Goal: Information Seeking & Learning: Learn about a topic

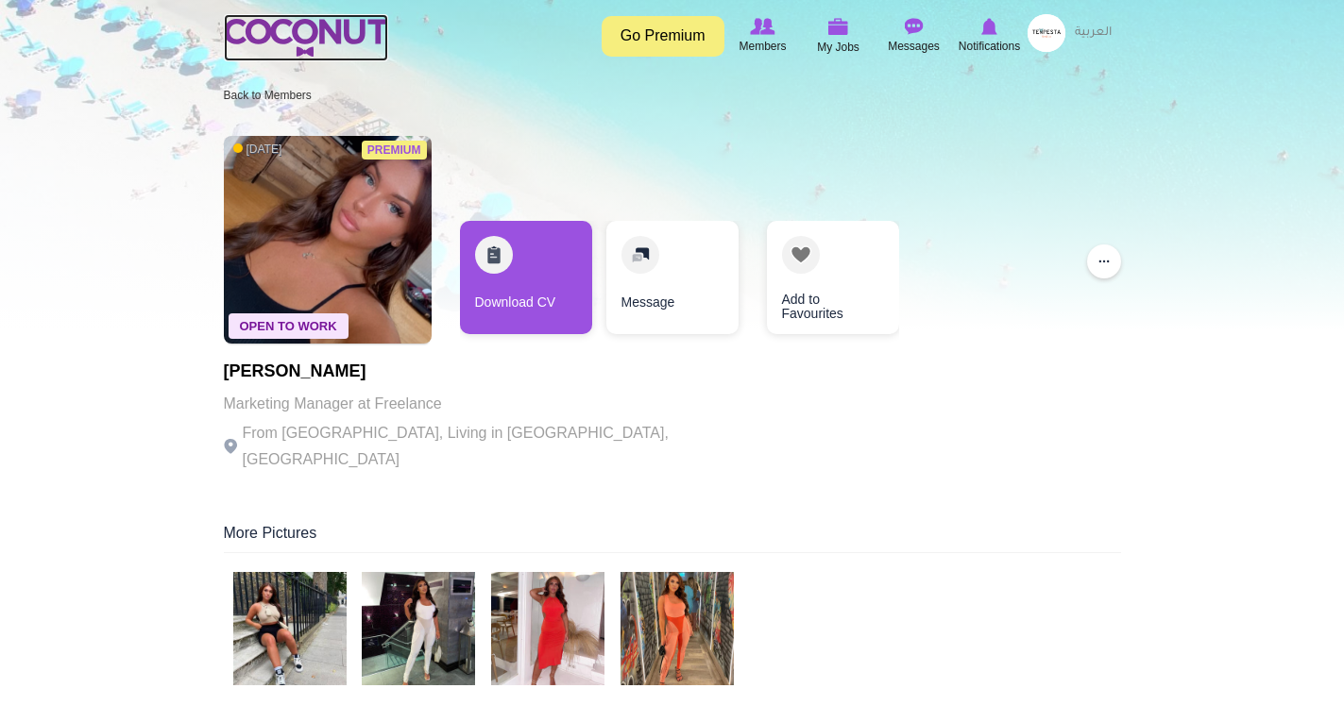
click at [314, 18] on link at bounding box center [306, 37] width 164 height 47
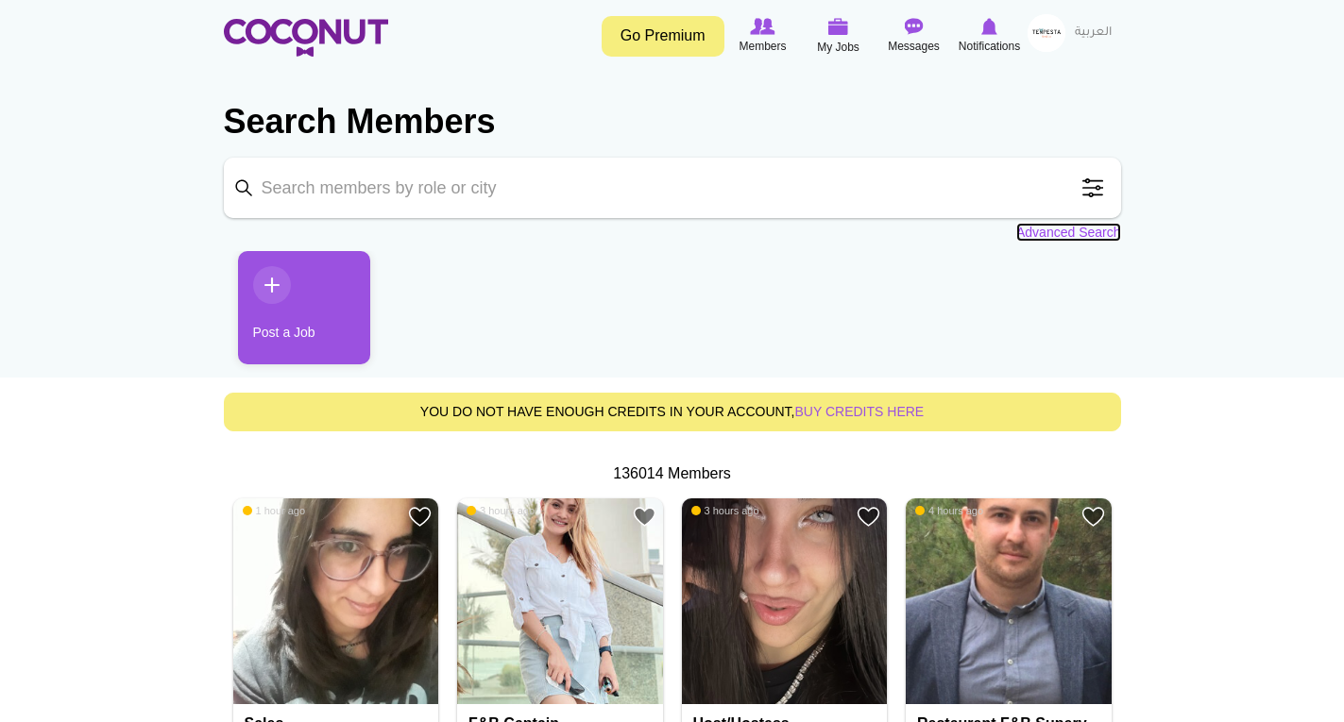
click at [1063, 232] on link "Advanced Search" at bounding box center [1068, 232] width 105 height 19
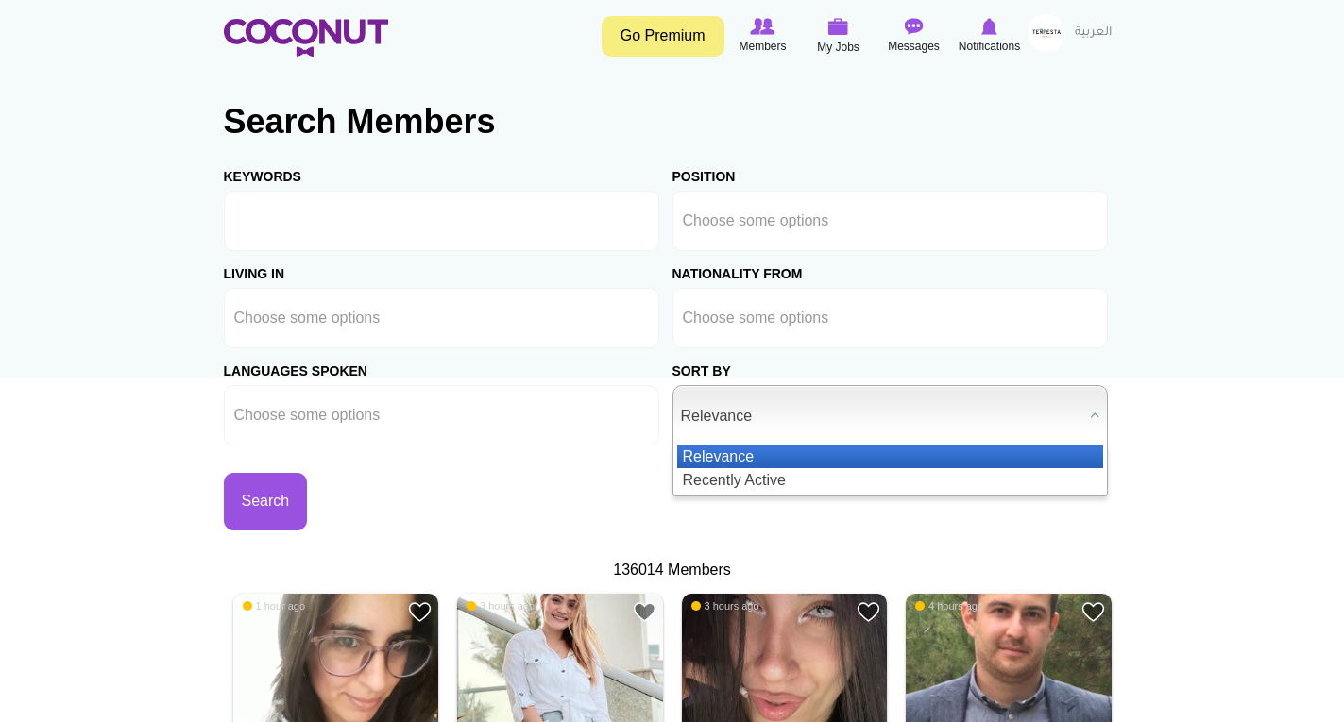
click at [731, 424] on span "Relevance" at bounding box center [881, 416] width 401 height 60
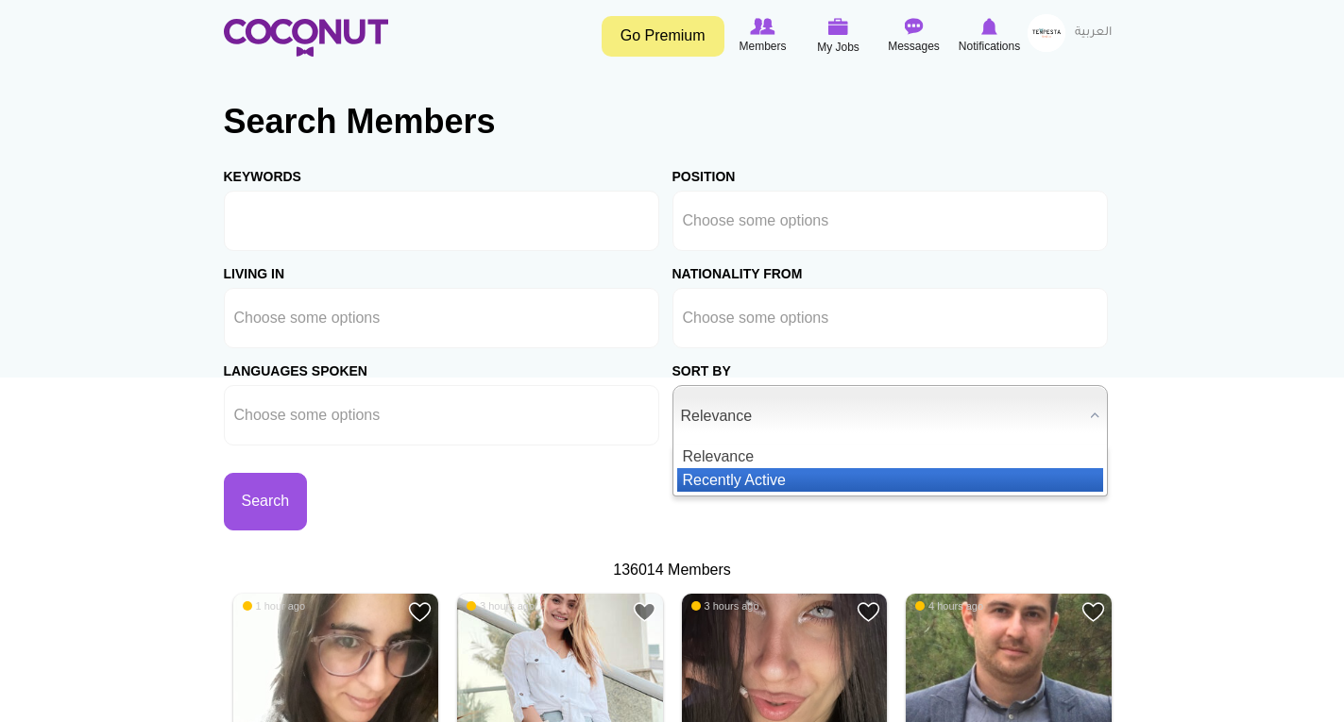
click at [719, 481] on li "Recently Active" at bounding box center [890, 480] width 426 height 24
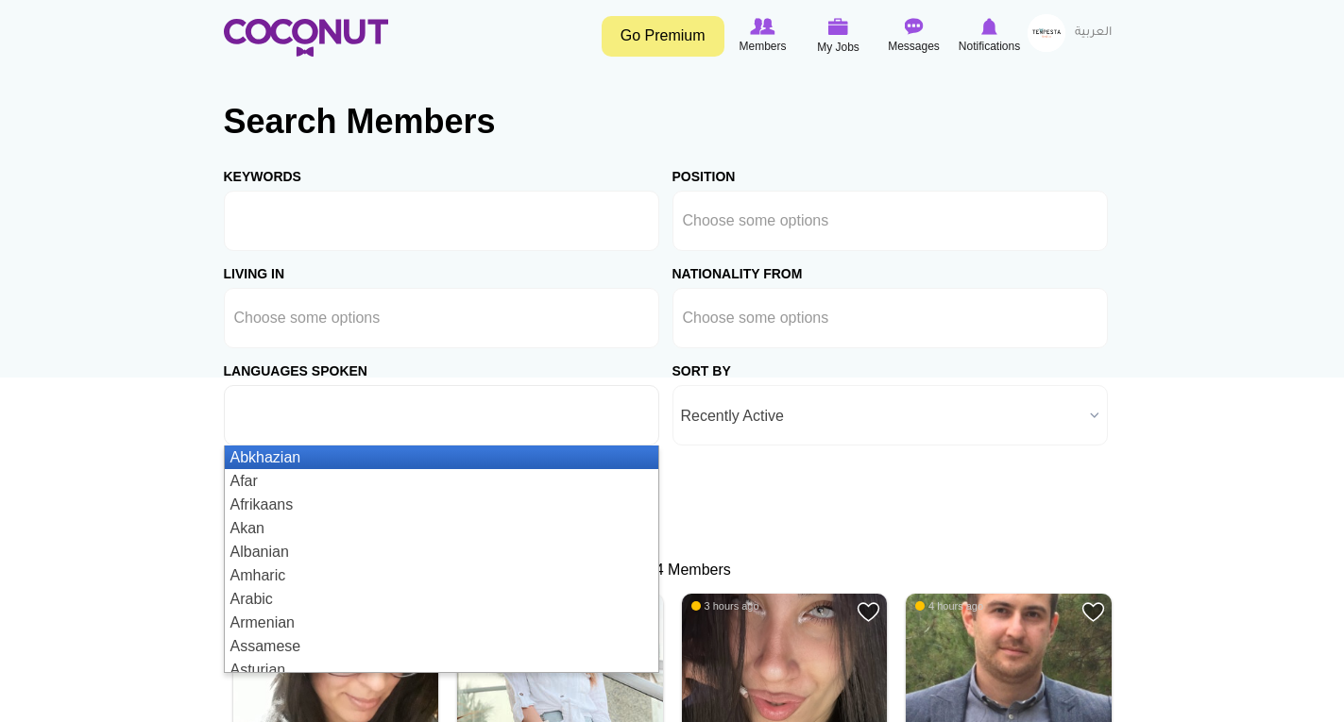
click at [434, 414] on ul at bounding box center [441, 415] width 435 height 60
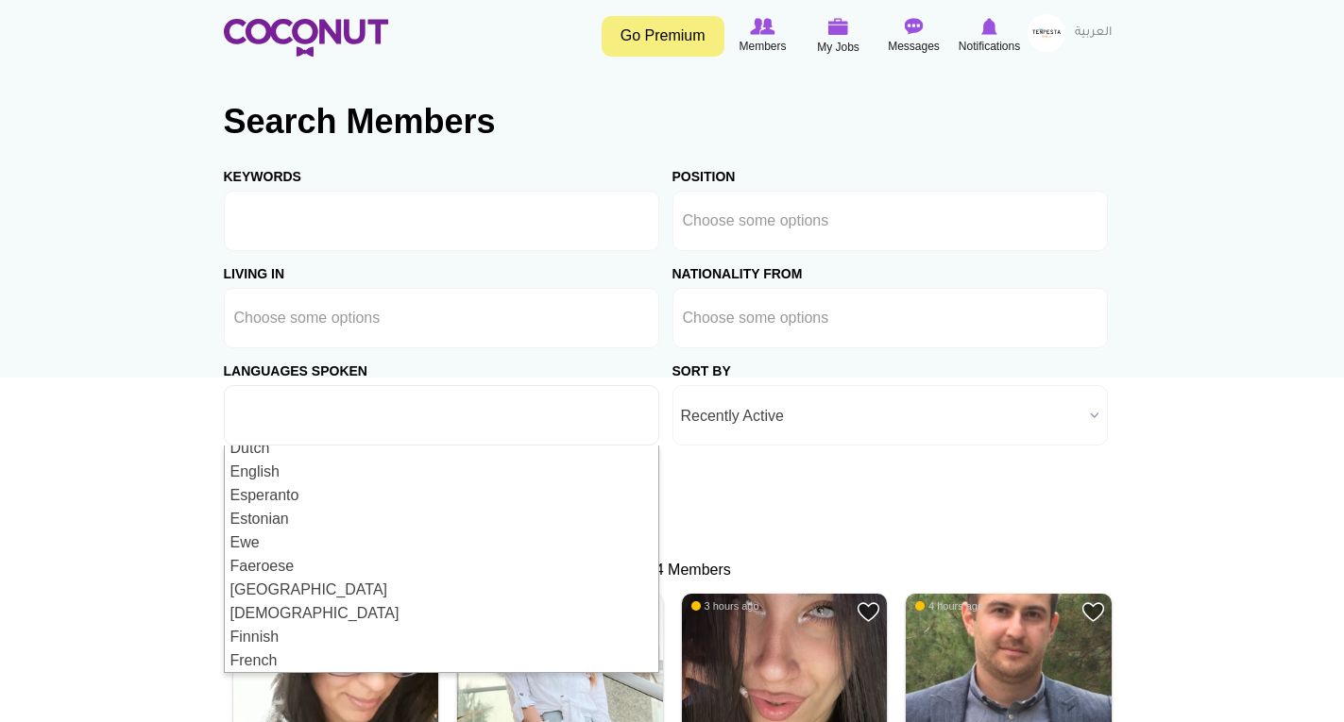
scroll to position [944, 0]
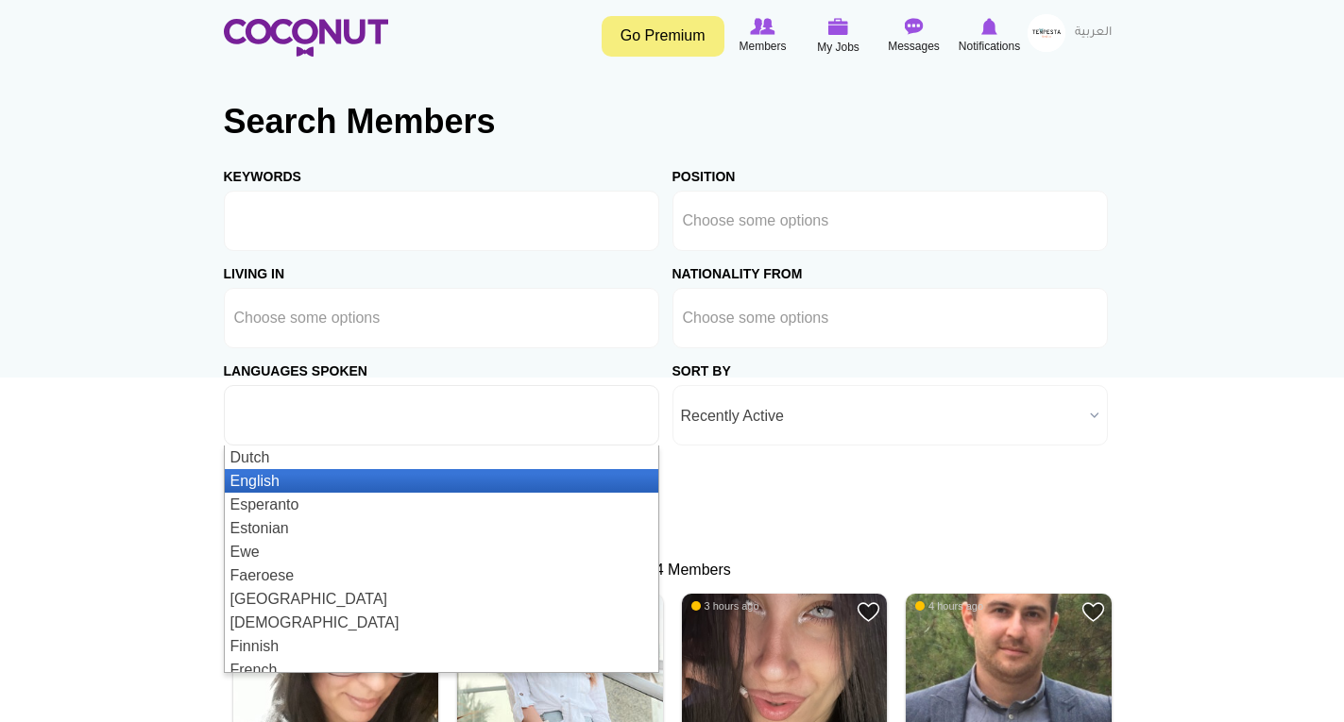
click at [470, 475] on li "English" at bounding box center [441, 481] width 433 height 24
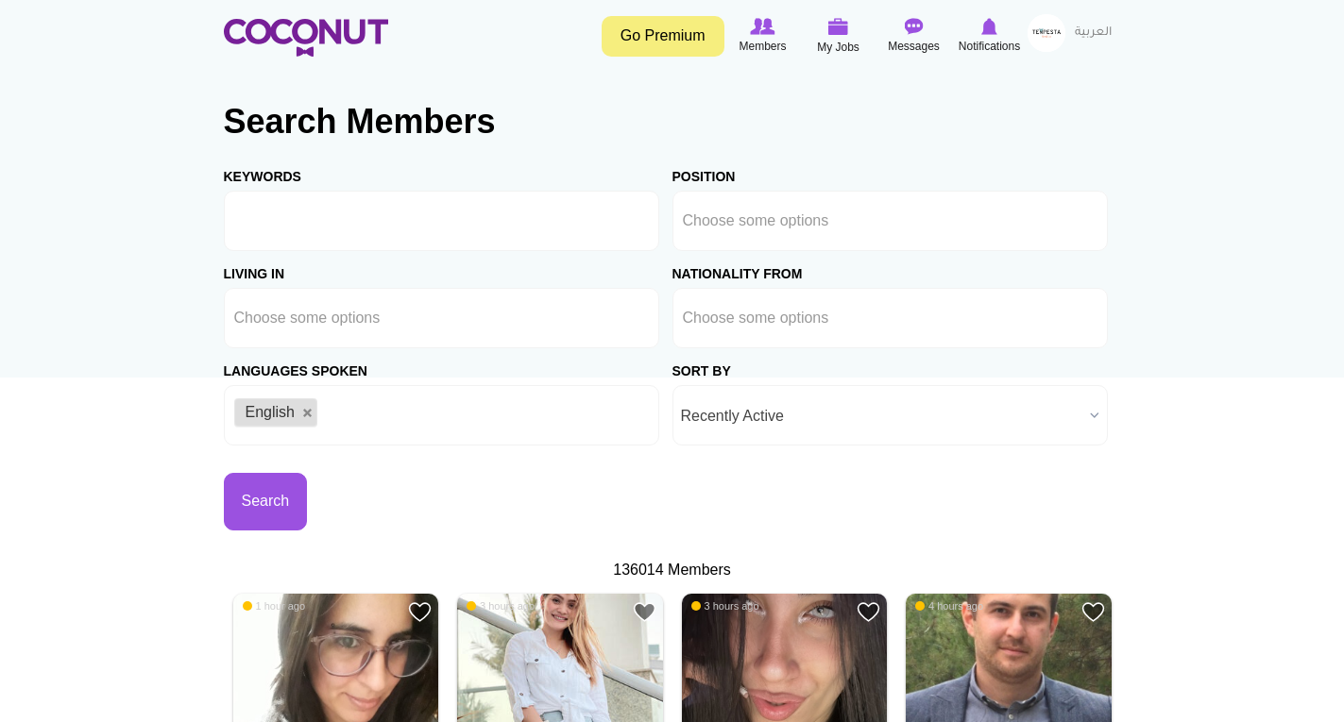
click at [251, 505] on button "Search" at bounding box center [266, 502] width 84 height 58
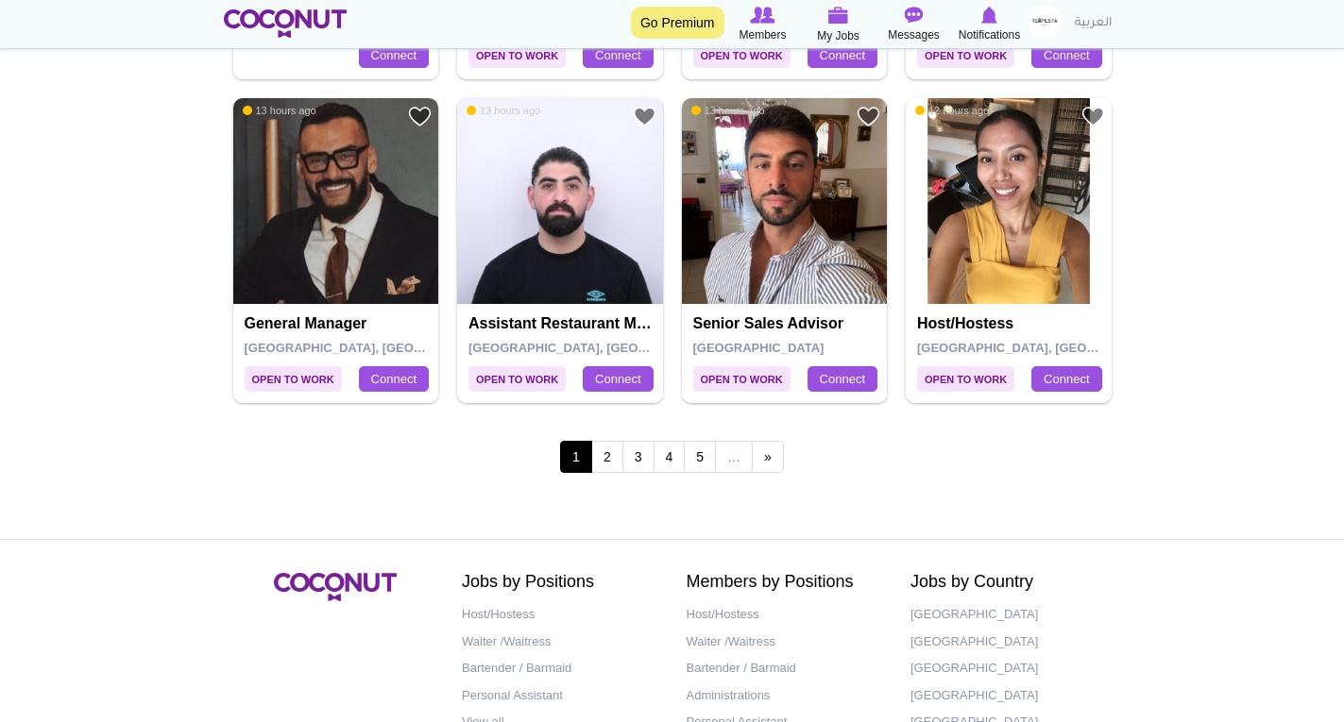
scroll to position [3513, 0]
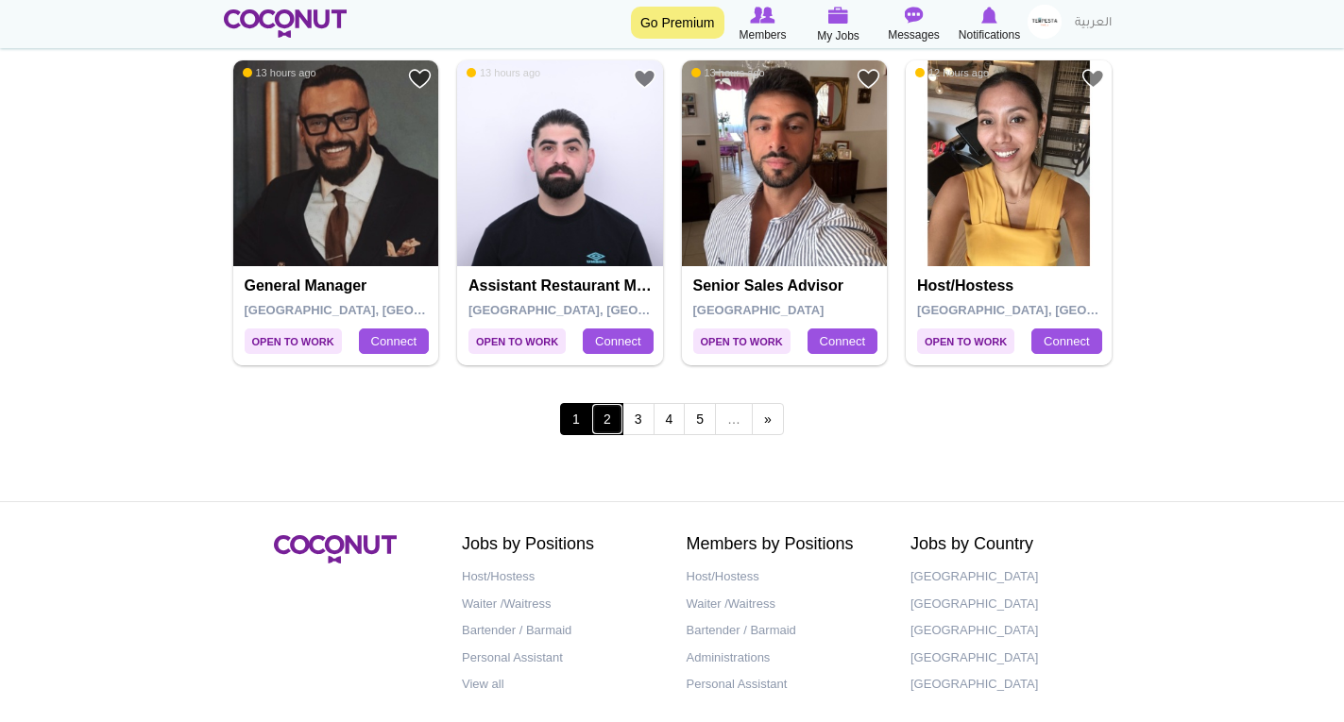
click at [605, 421] on link "2" at bounding box center [607, 419] width 32 height 32
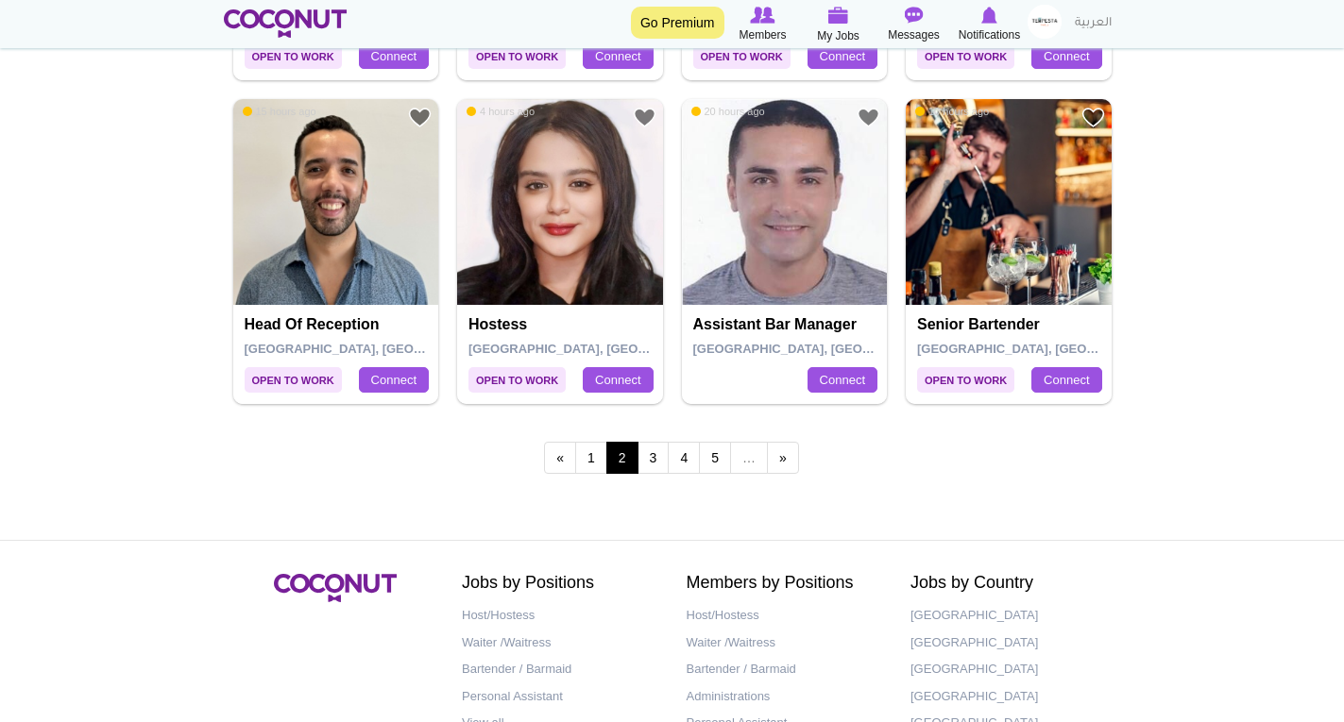
scroll to position [3475, 0]
click at [652, 468] on link "3" at bounding box center [653, 457] width 32 height 32
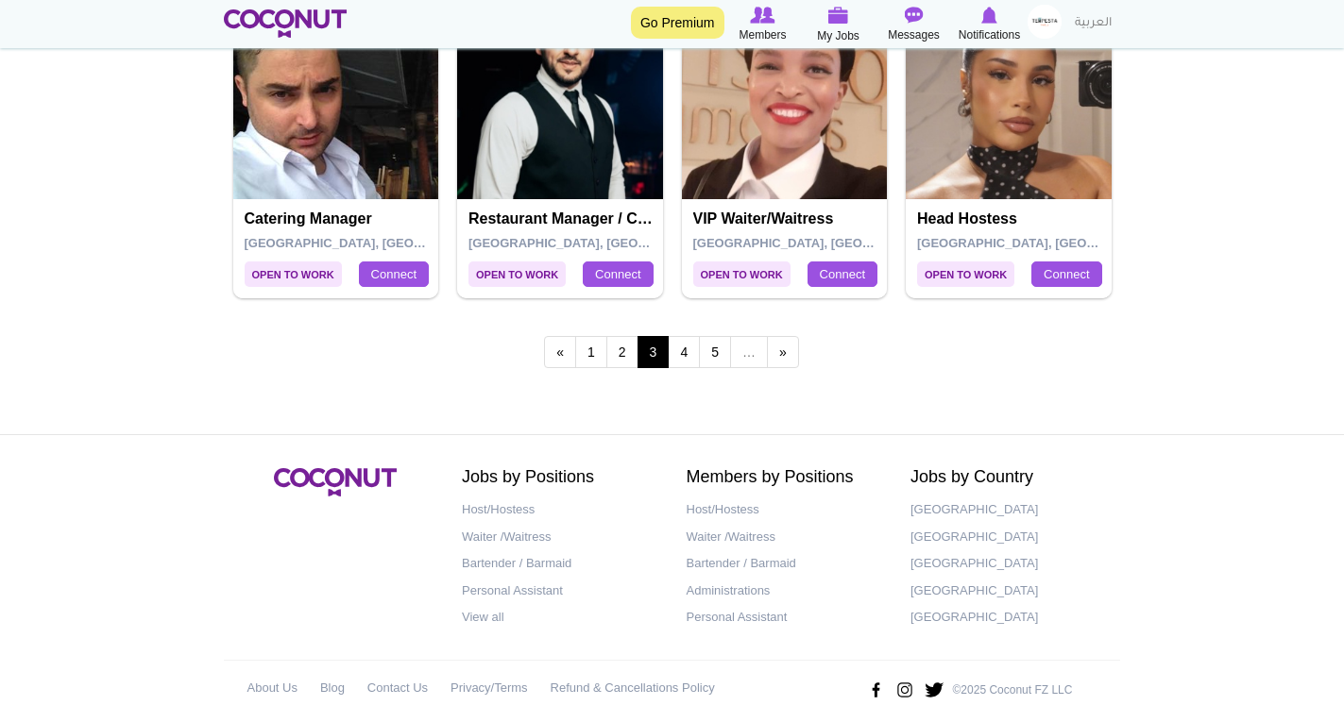
scroll to position [3597, 0]
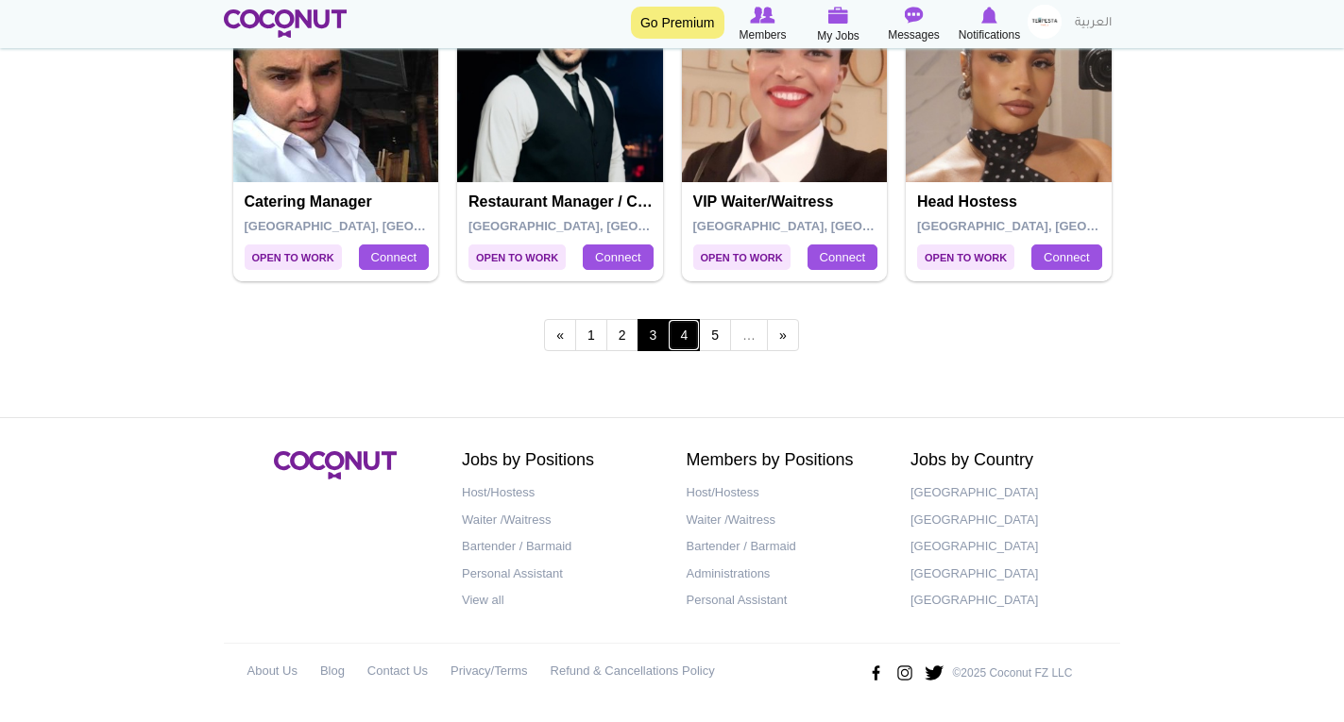
click at [684, 333] on link "4" at bounding box center [684, 335] width 32 height 32
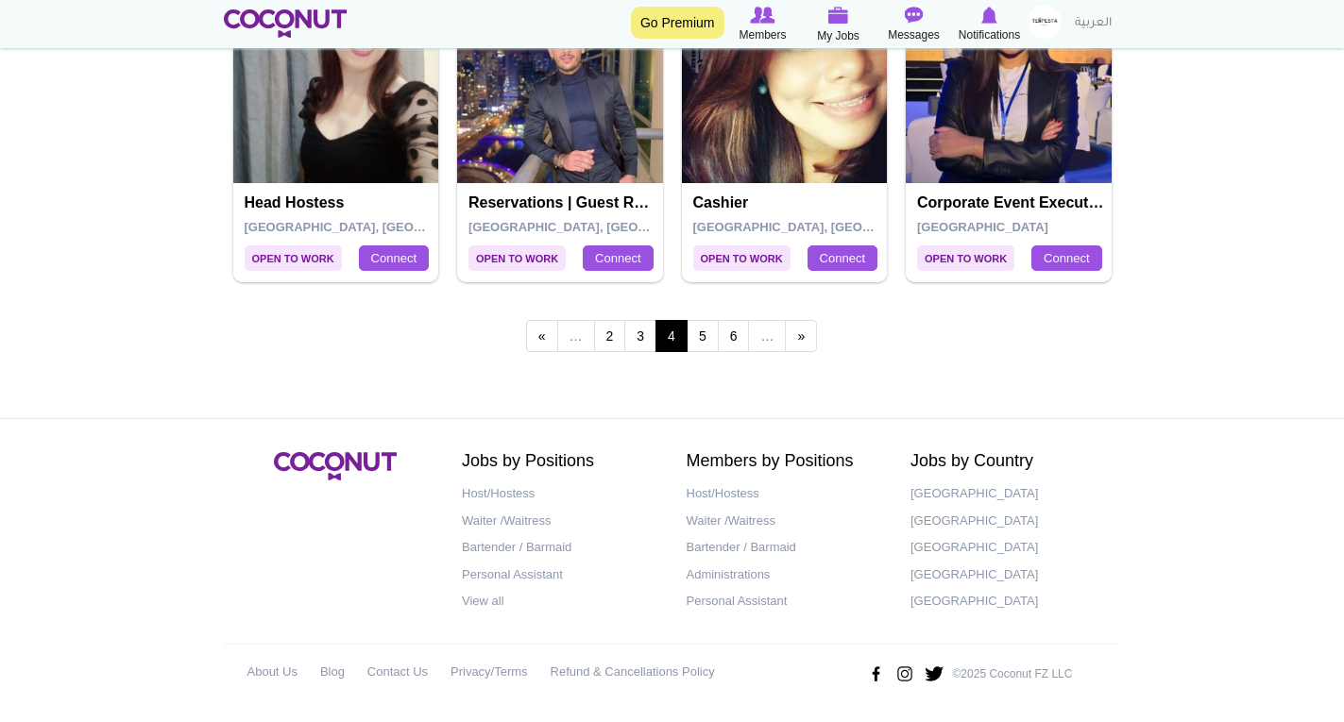
scroll to position [3597, 0]
click at [695, 332] on link "5" at bounding box center [703, 335] width 32 height 32
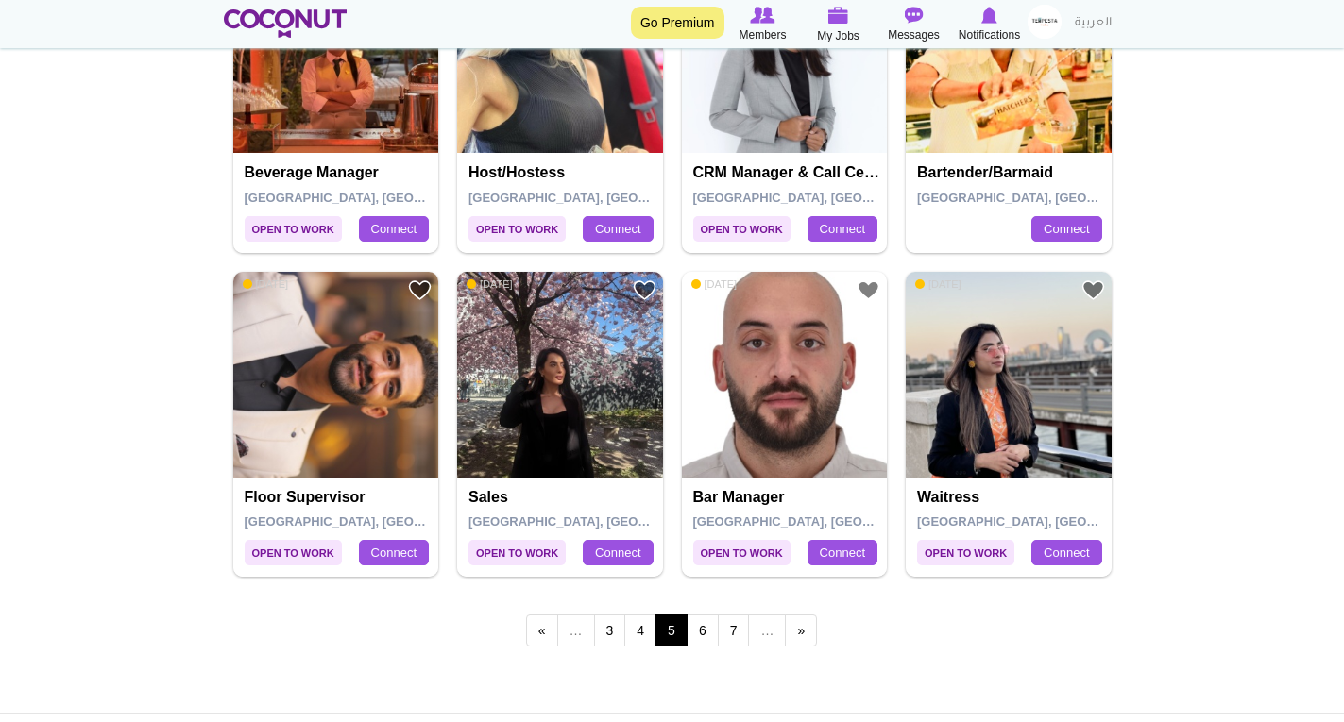
scroll to position [3438, 0]
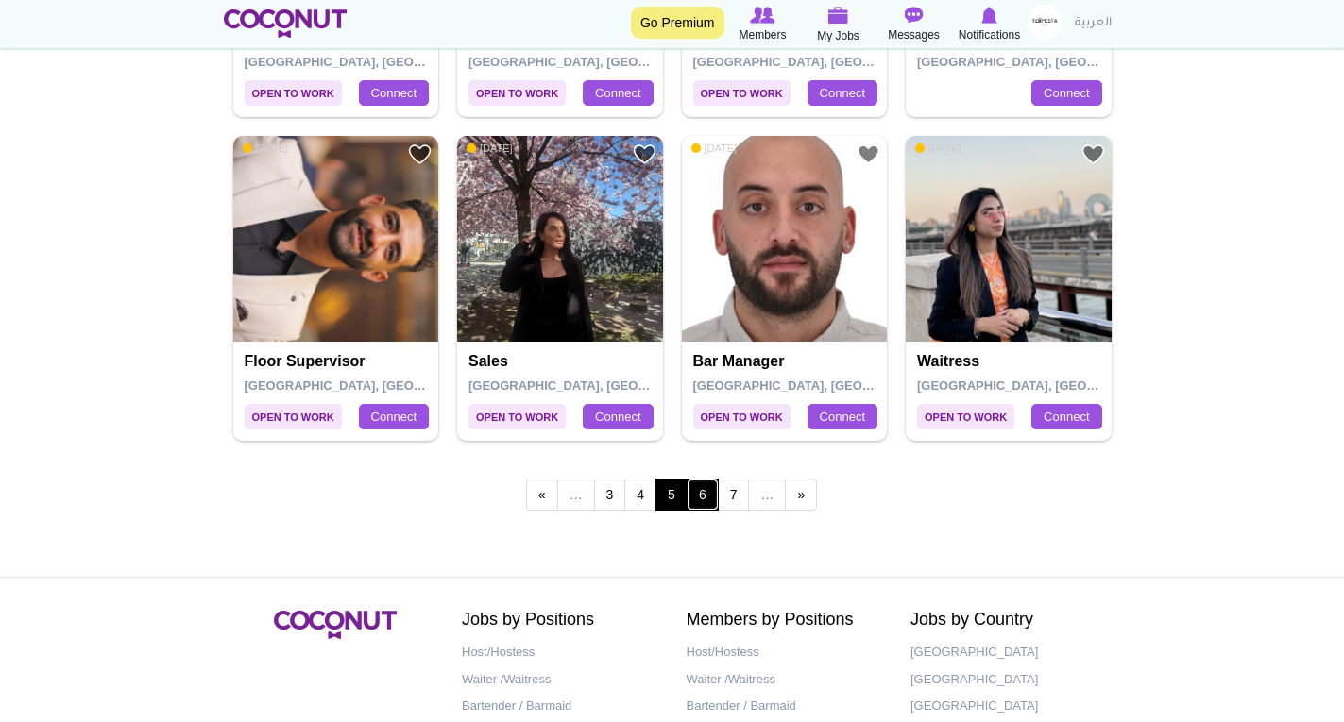
click at [706, 480] on link "6" at bounding box center [703, 495] width 32 height 32
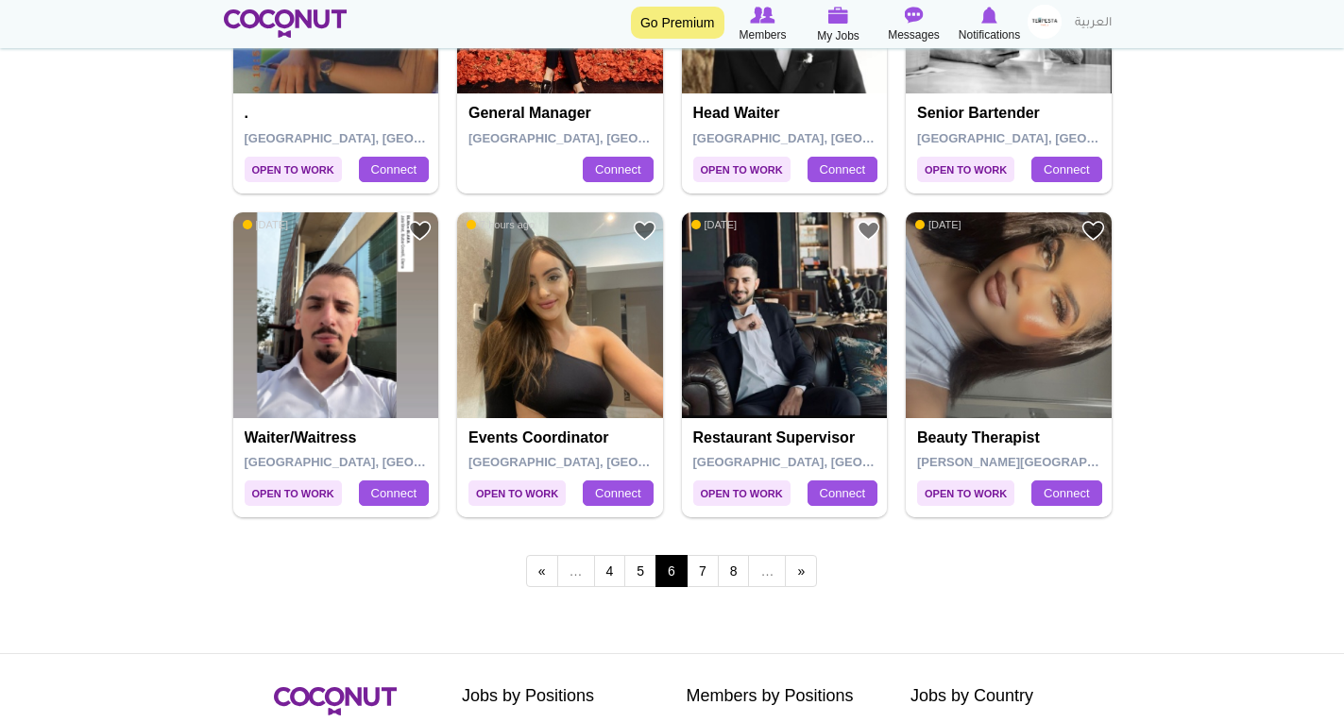
scroll to position [3362, 0]
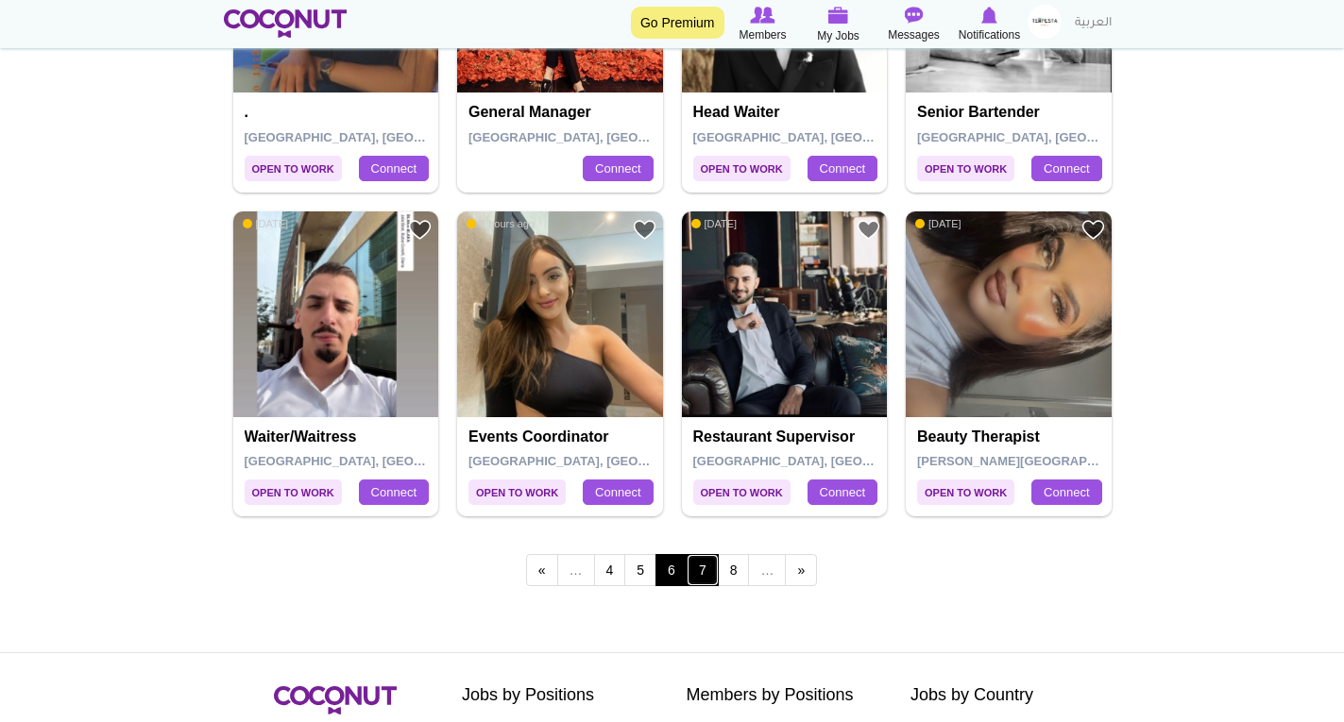
click at [698, 574] on link "7" at bounding box center [703, 570] width 32 height 32
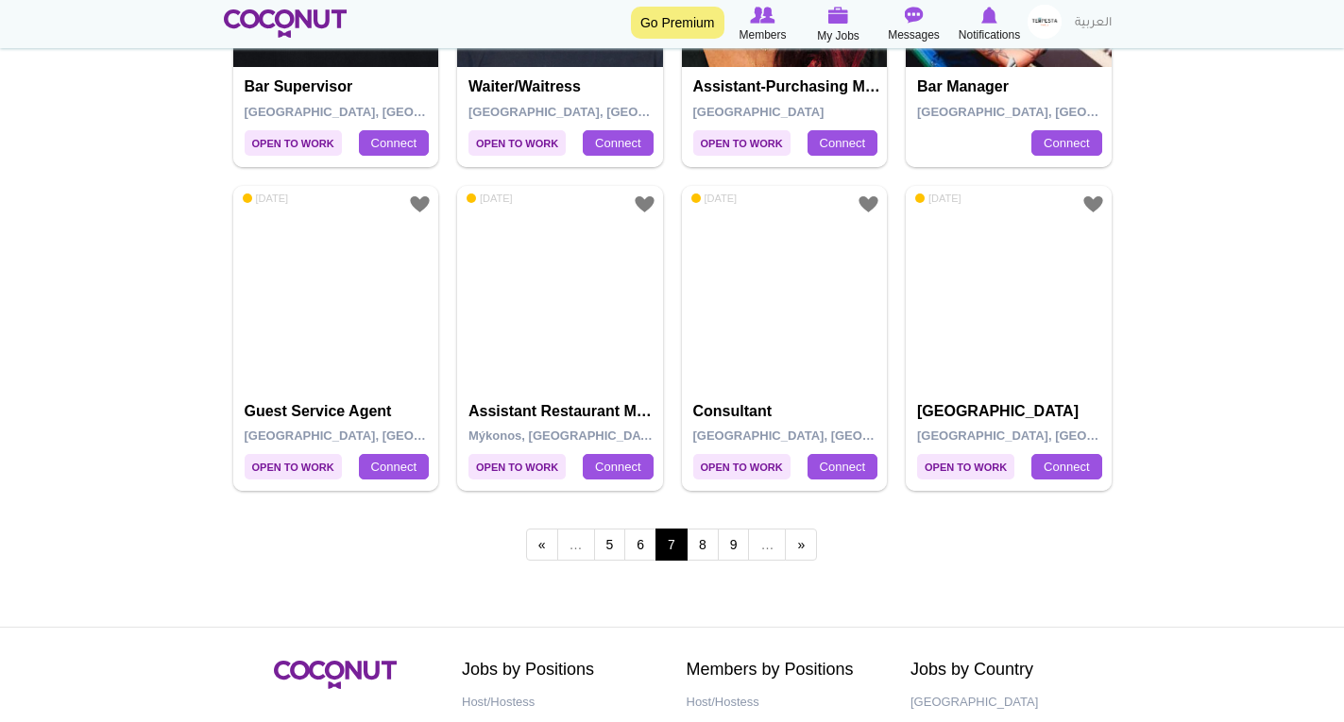
scroll to position [3400, 0]
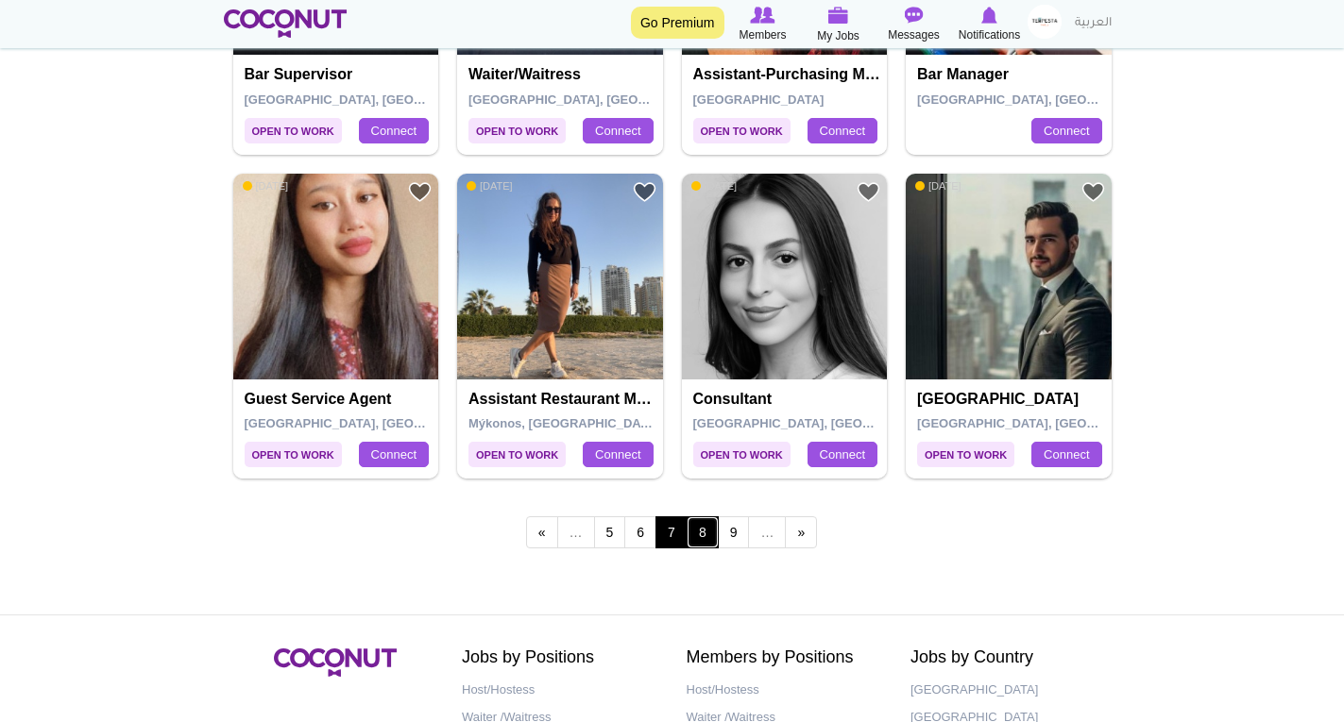
click at [696, 535] on link "8" at bounding box center [703, 533] width 32 height 32
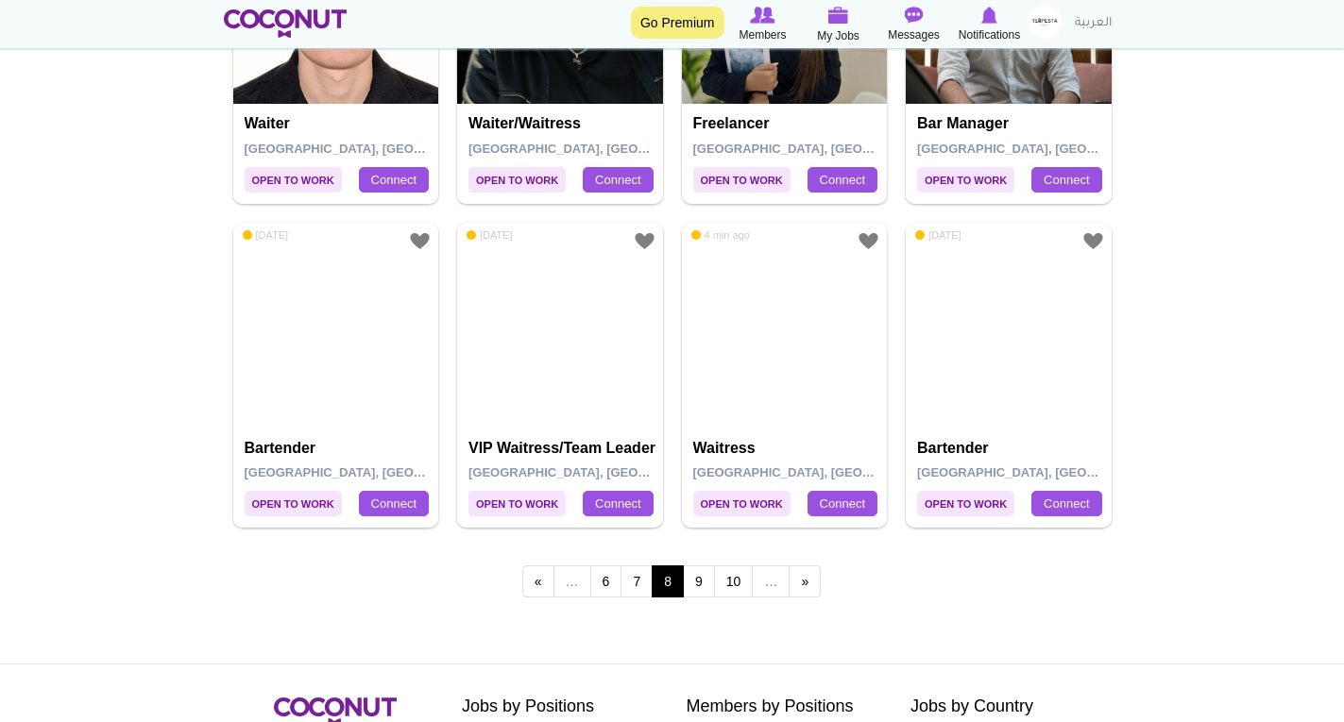
scroll to position [3362, 0]
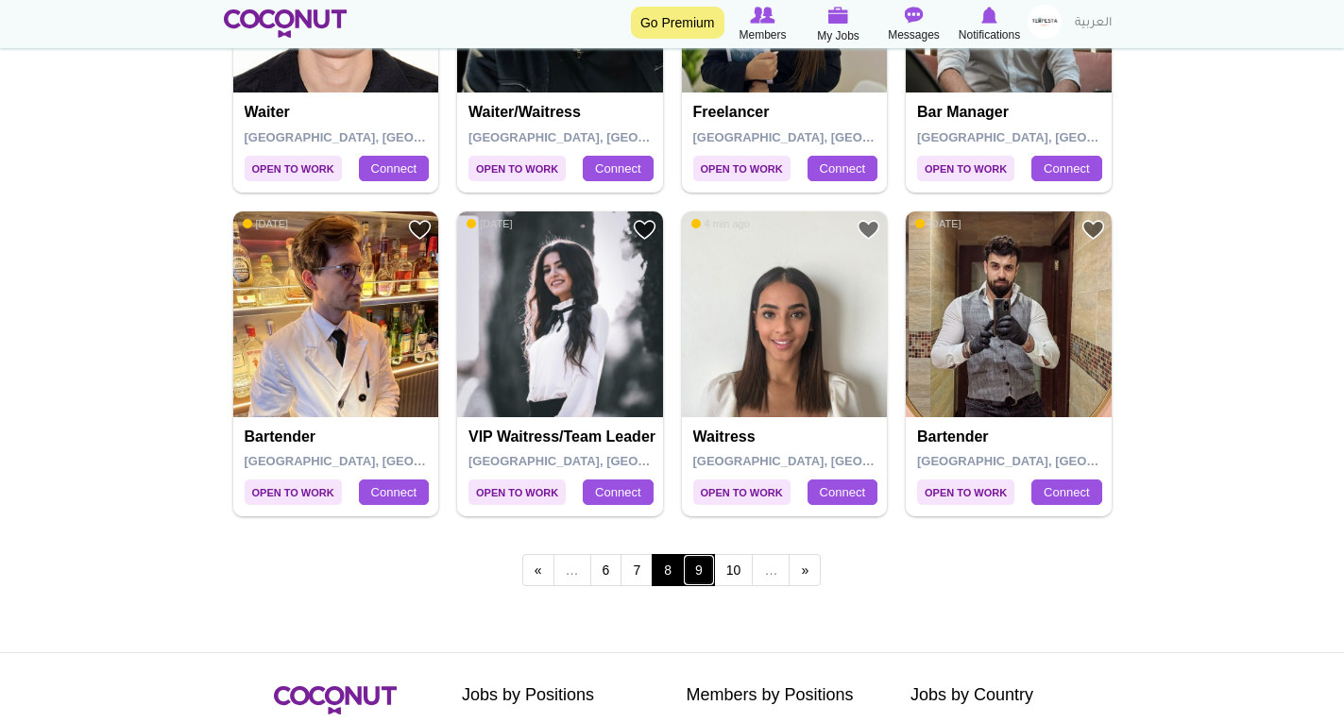
click at [686, 572] on link "9" at bounding box center [699, 570] width 32 height 32
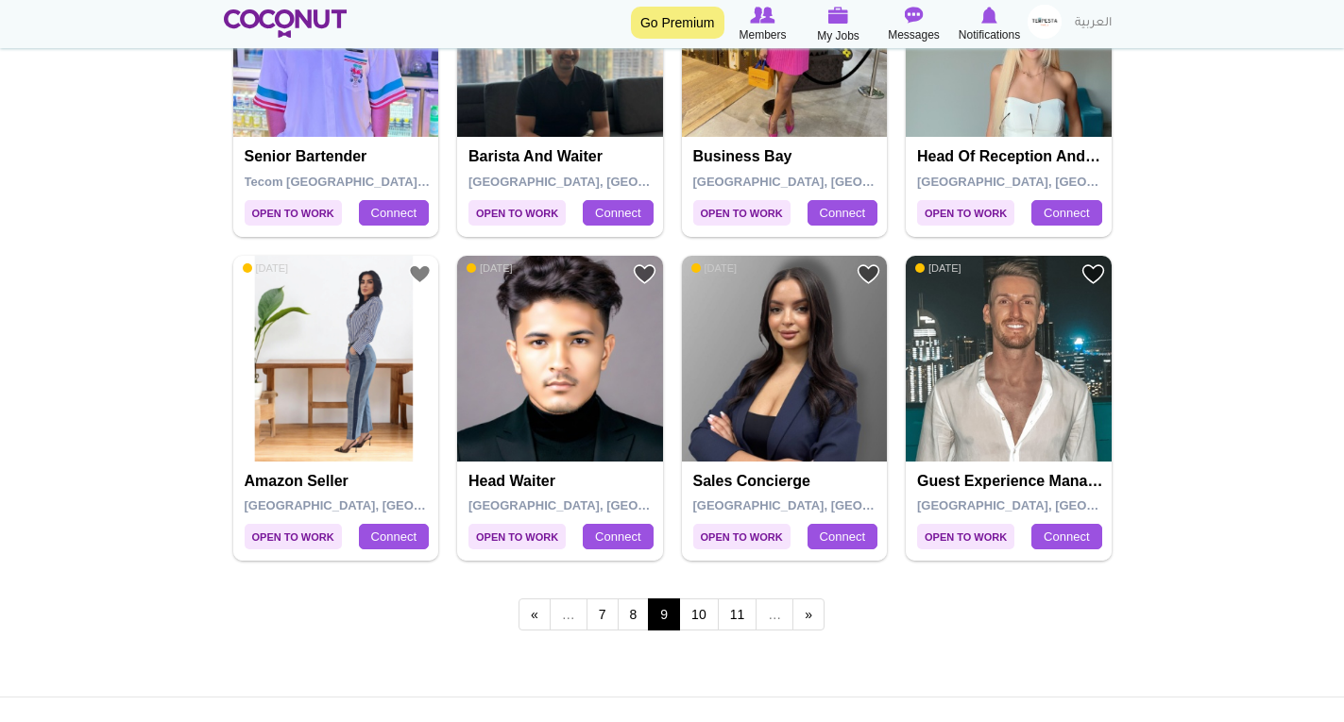
scroll to position [3362, 0]
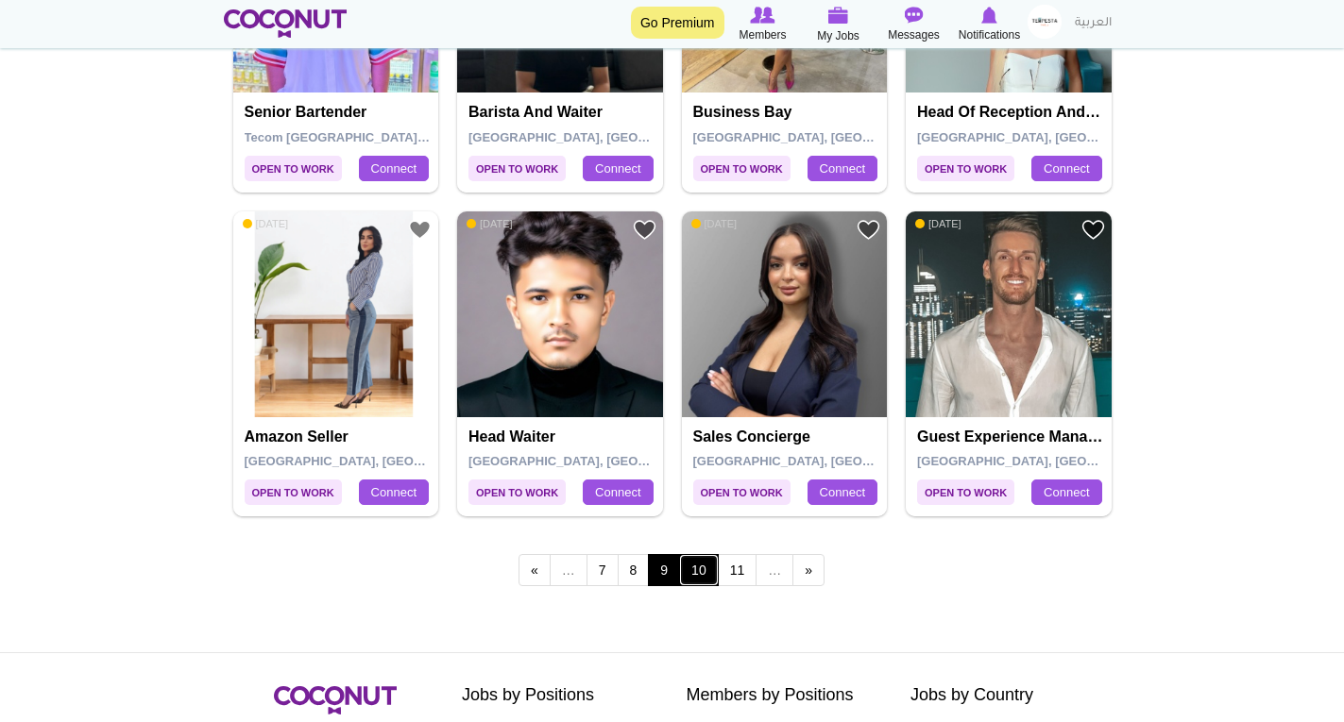
click at [697, 580] on link "10" at bounding box center [699, 570] width 40 height 32
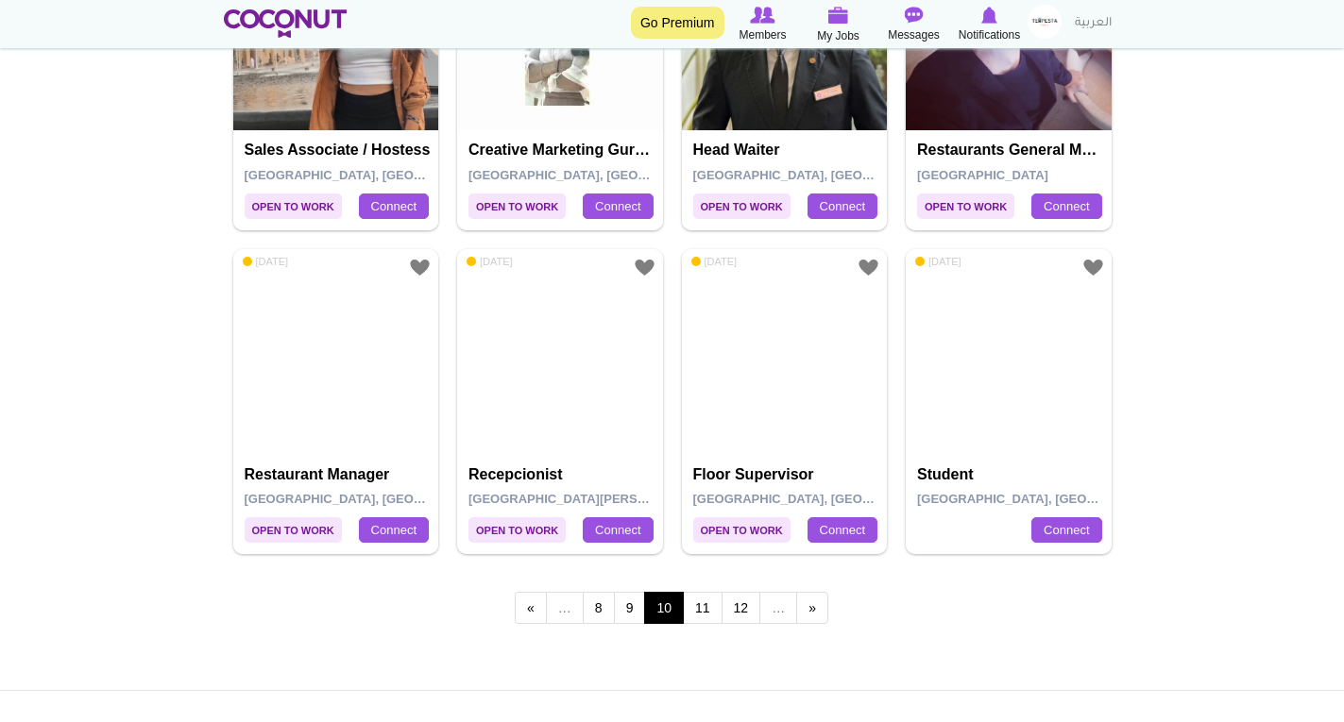
scroll to position [3362, 0]
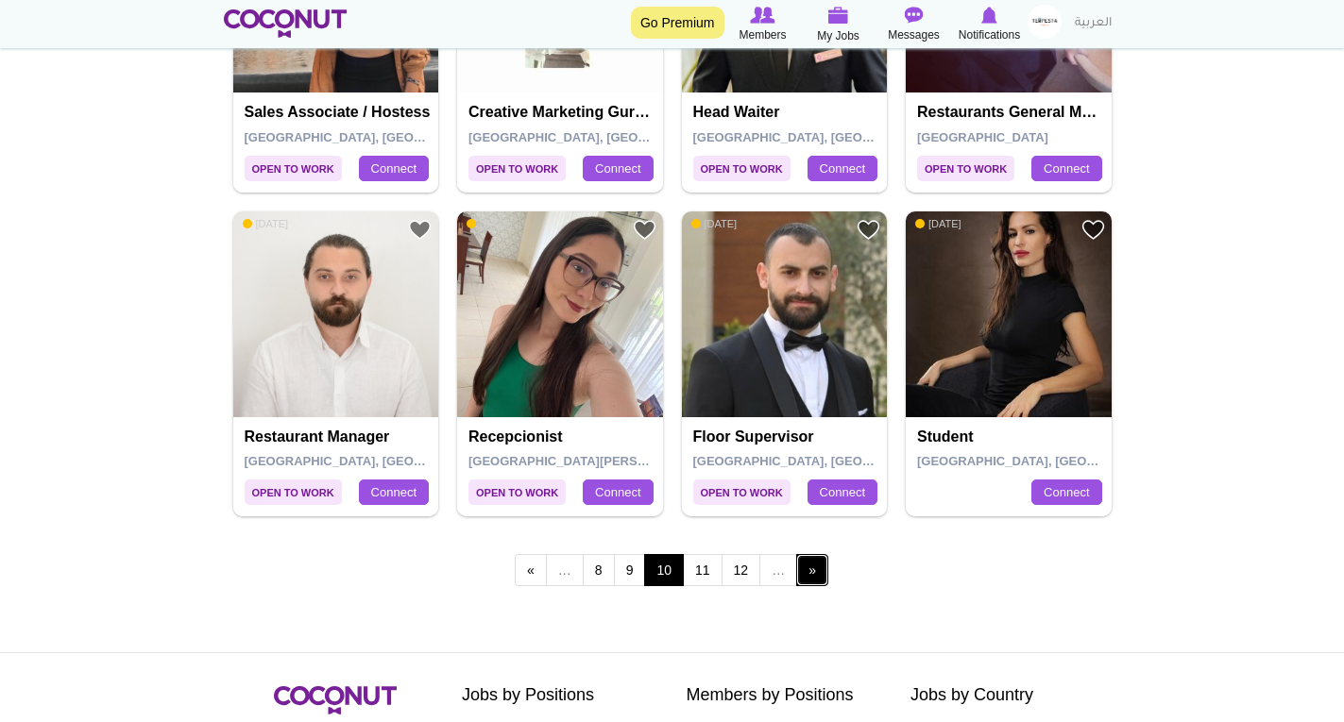
click at [809, 578] on link "next ›" at bounding box center [812, 570] width 32 height 32
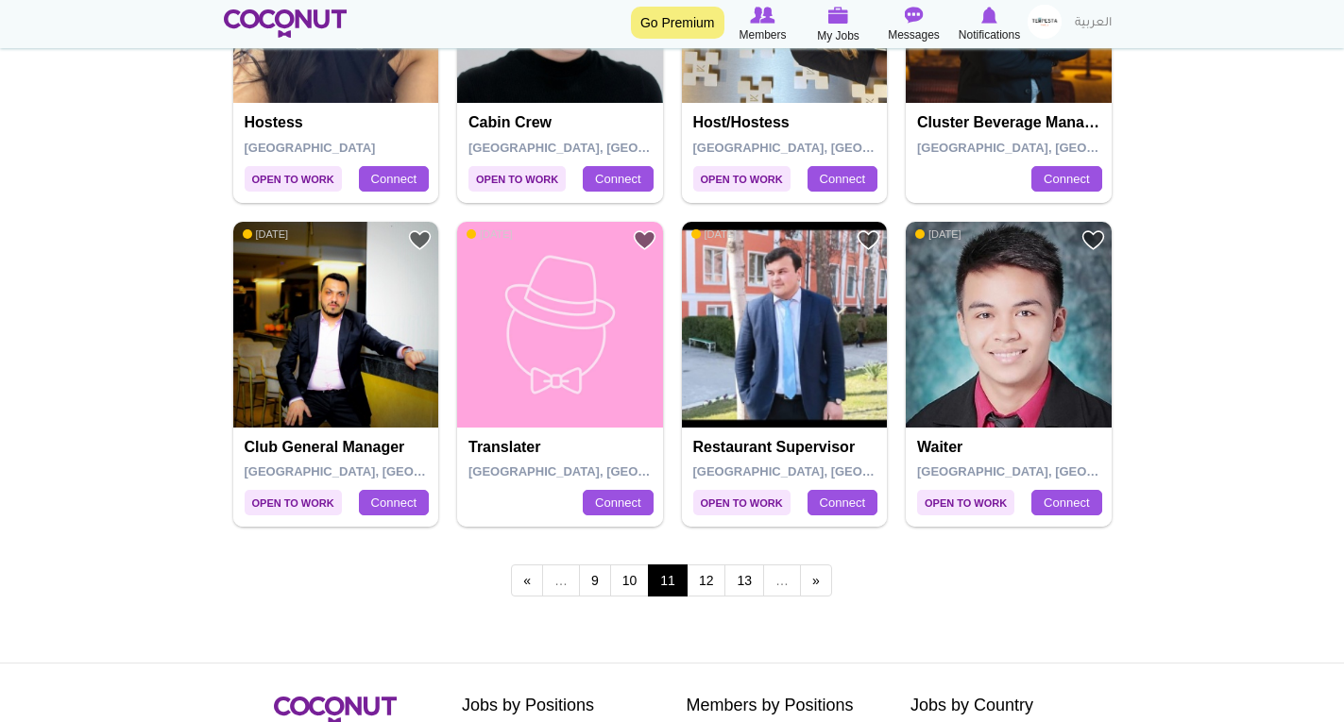
scroll to position [3362, 0]
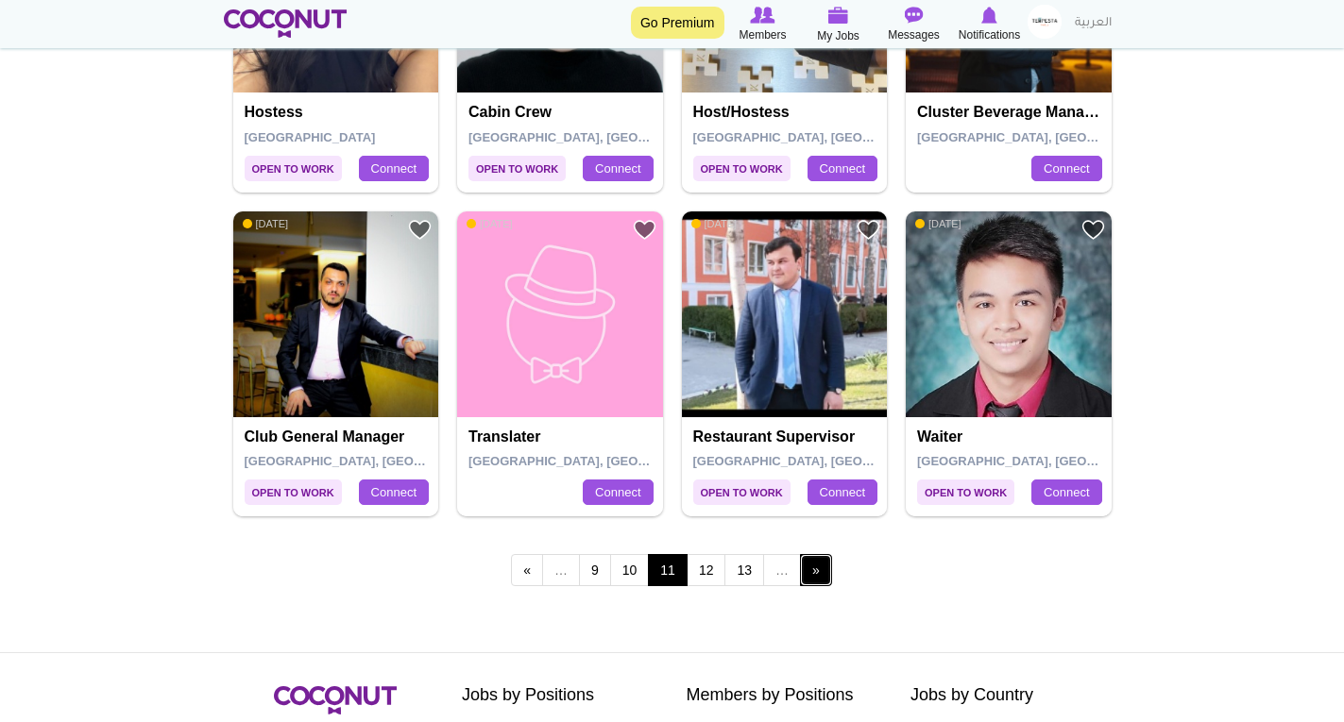
click at [816, 576] on link "next ›" at bounding box center [816, 570] width 32 height 32
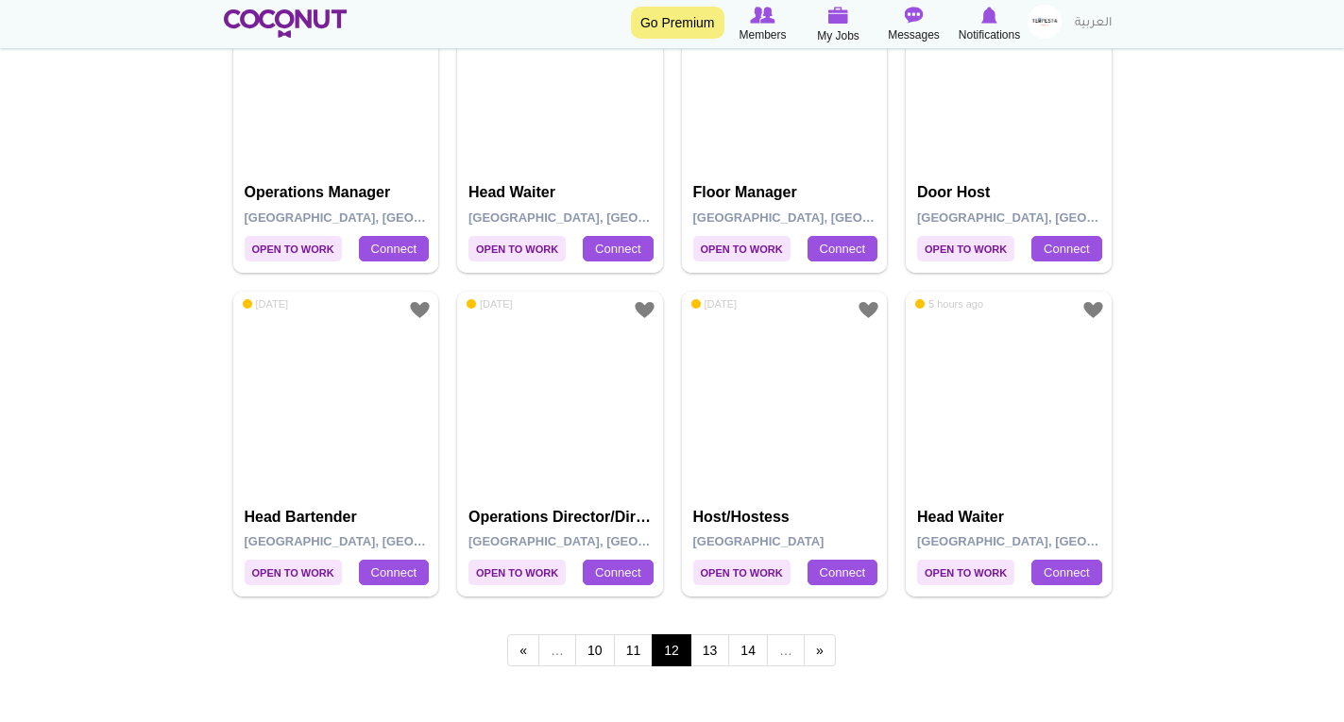
scroll to position [3287, 0]
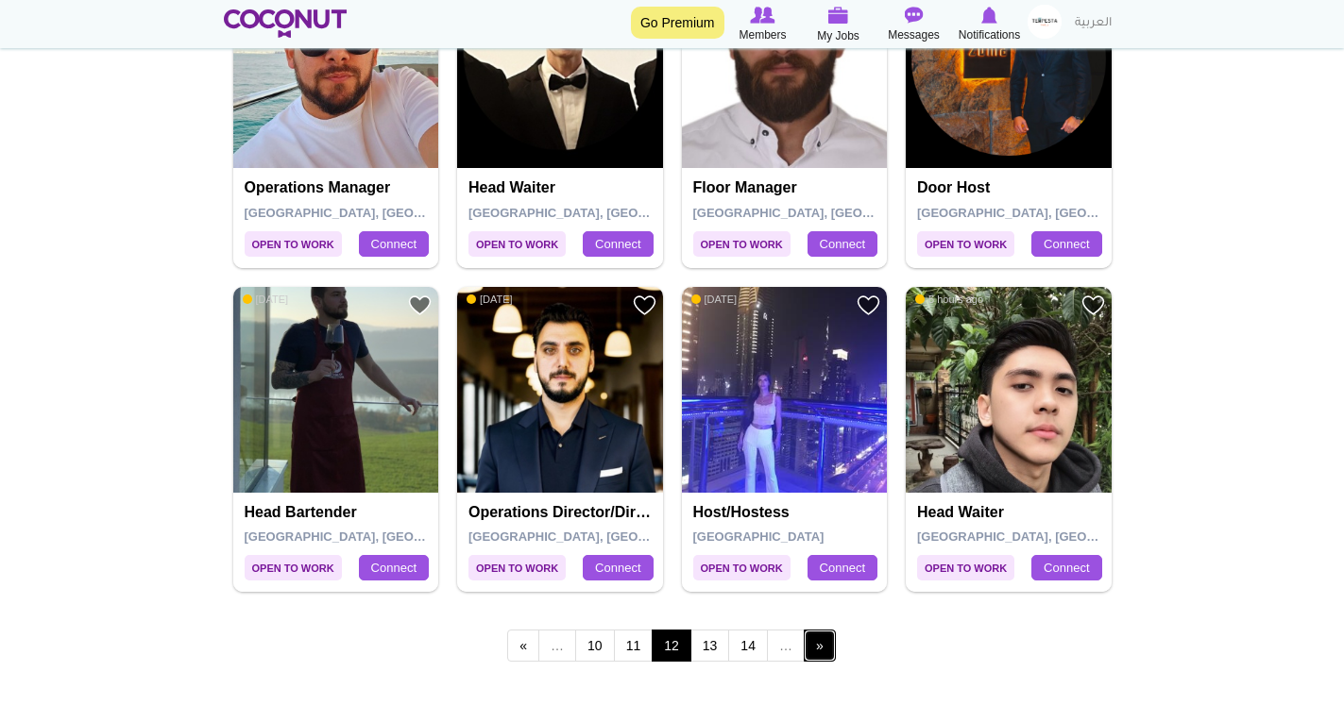
click at [830, 647] on link "next ›" at bounding box center [820, 646] width 32 height 32
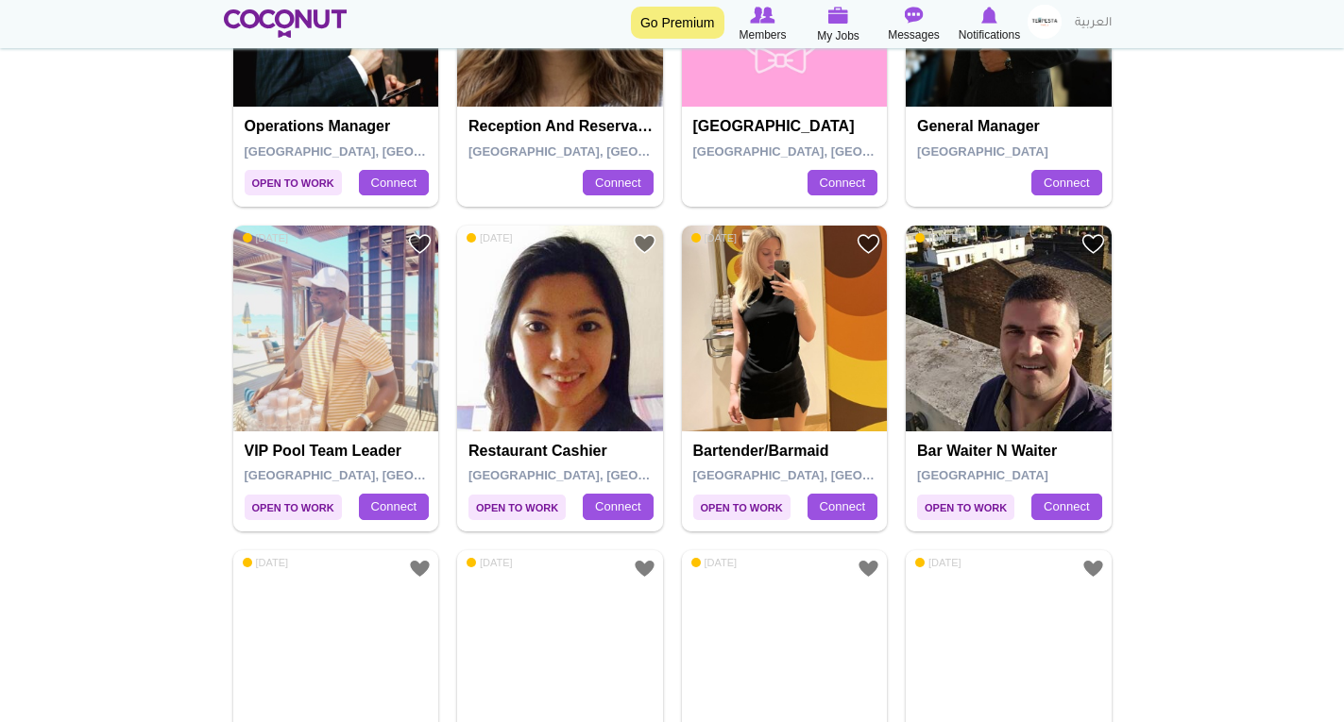
scroll to position [1133, 0]
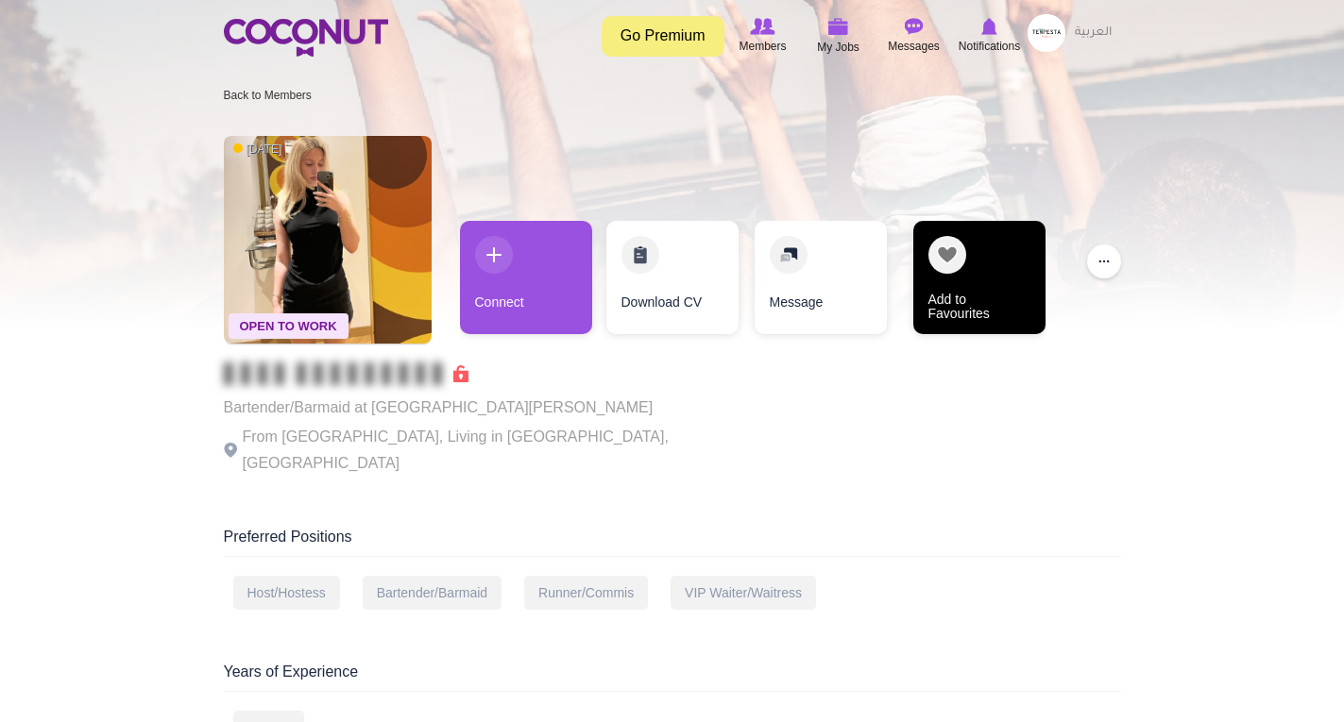
click at [952, 253] on link "Add to Favourites" at bounding box center [979, 277] width 132 height 113
